Goal: Entertainment & Leisure: Consume media (video, audio)

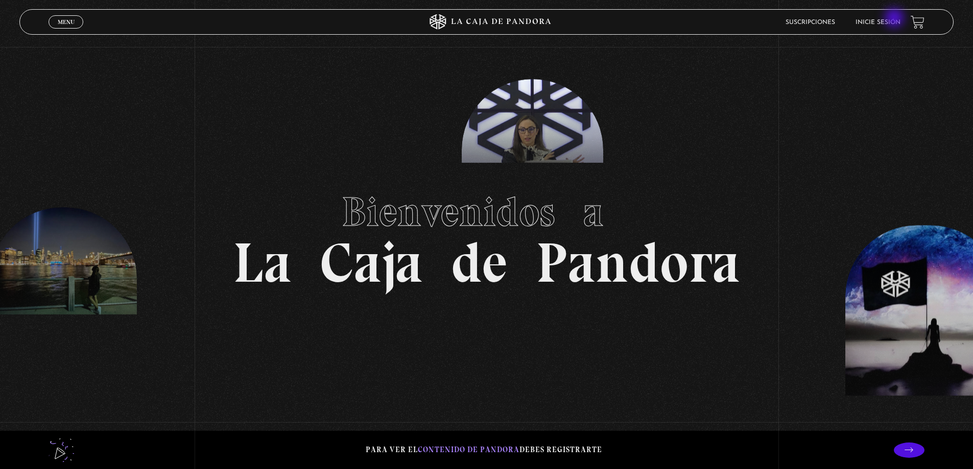
click at [895, 19] on li "Inicie sesión" at bounding box center [877, 22] width 45 height 16
click at [896, 21] on link "Inicie sesión" at bounding box center [877, 22] width 45 height 6
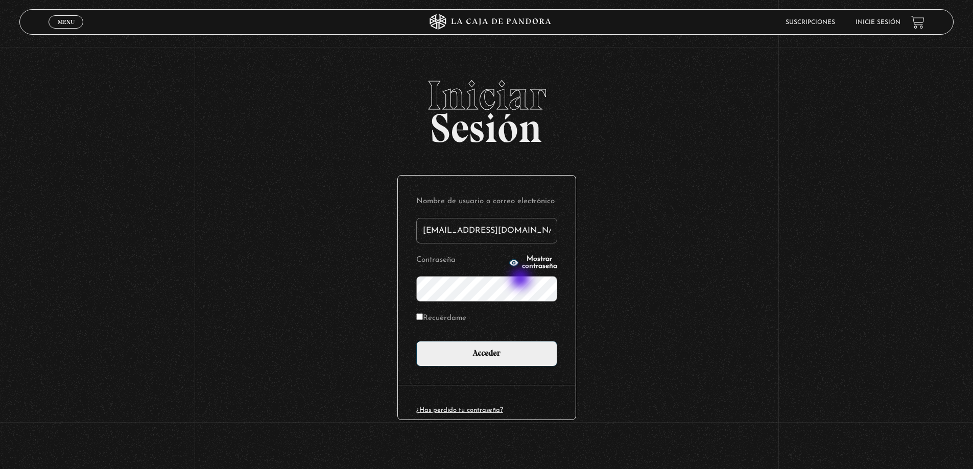
type input "[EMAIL_ADDRESS][DOMAIN_NAME]"
click at [416, 341] on input "Acceder" at bounding box center [486, 354] width 141 height 26
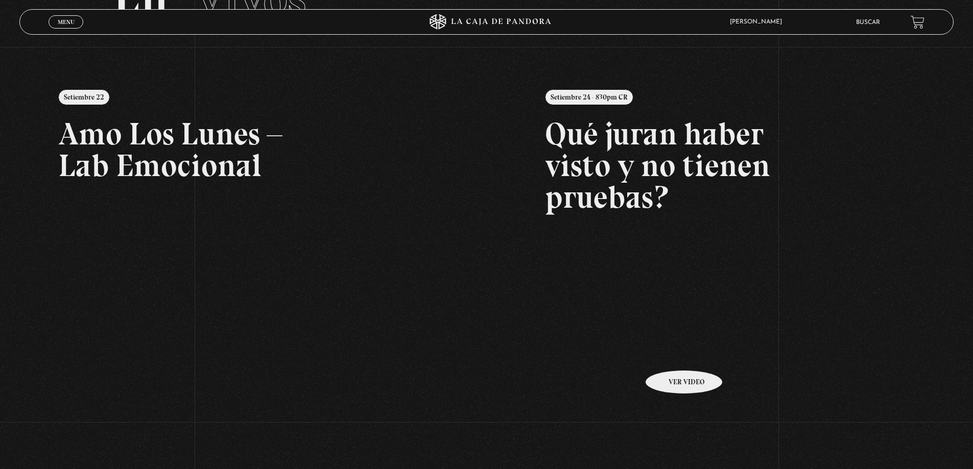
scroll to position [102, 0]
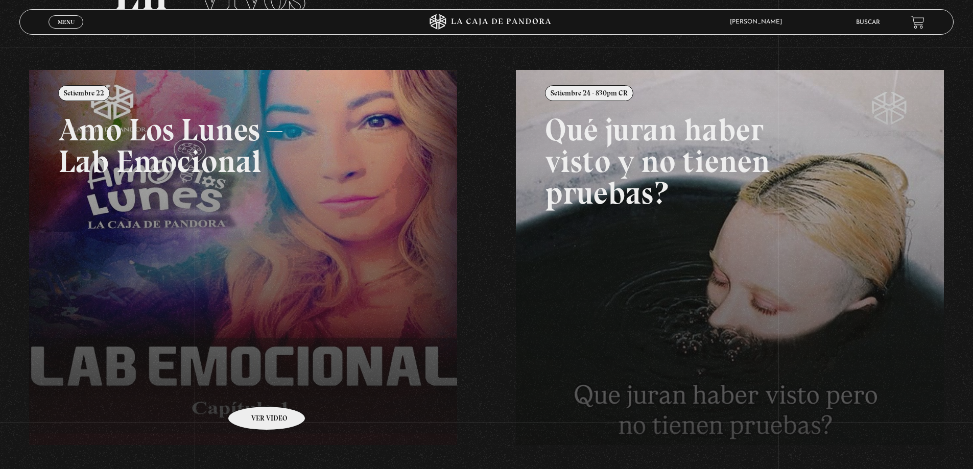
click at [253, 391] on link at bounding box center [515, 304] width 973 height 469
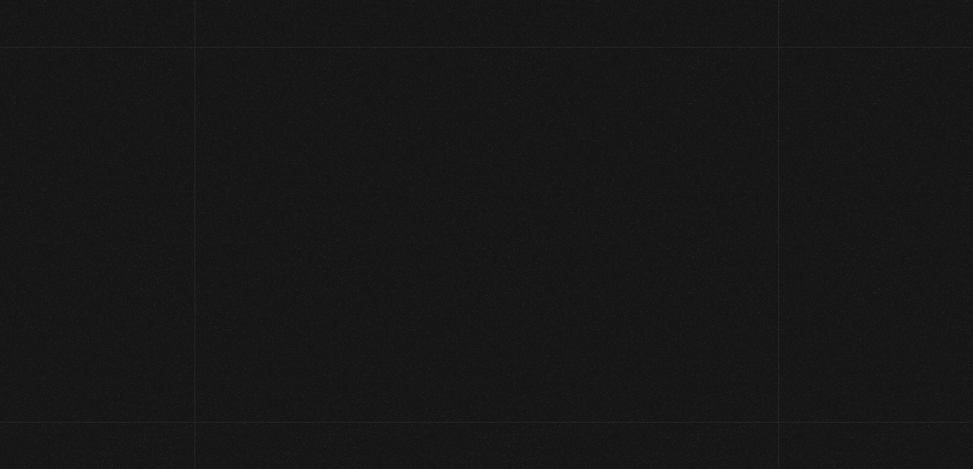
scroll to position [107, 0]
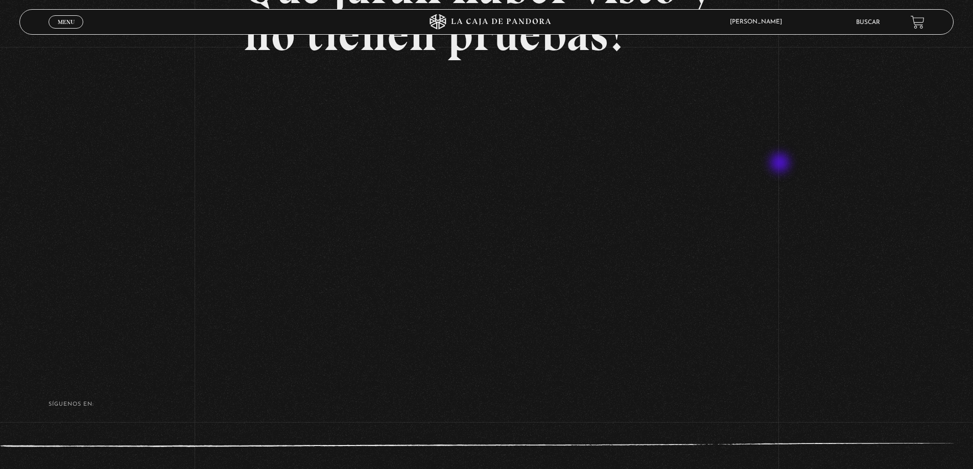
scroll to position [91, 0]
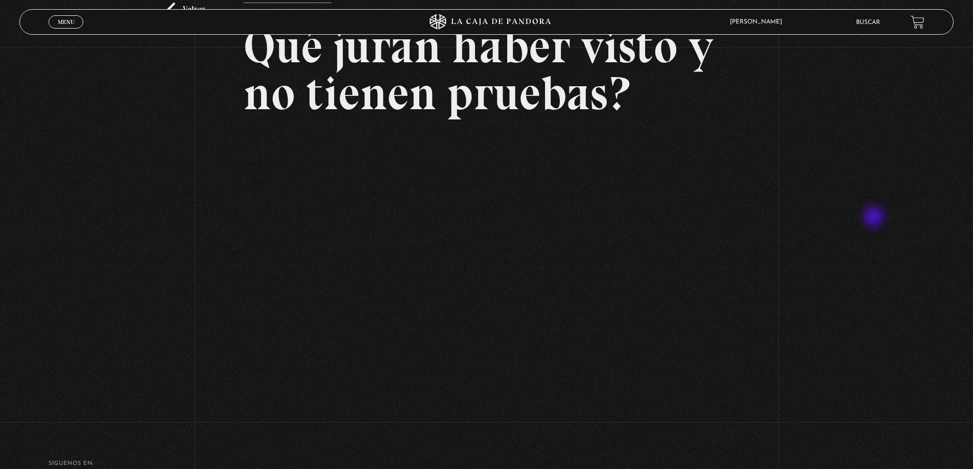
click at [874, 218] on div "Volver Setiembre 24 - 830pm CR Qué juran haber visto y no tienen pruebas?" at bounding box center [486, 191] width 973 height 470
